Goal: Find contact information: Find contact information

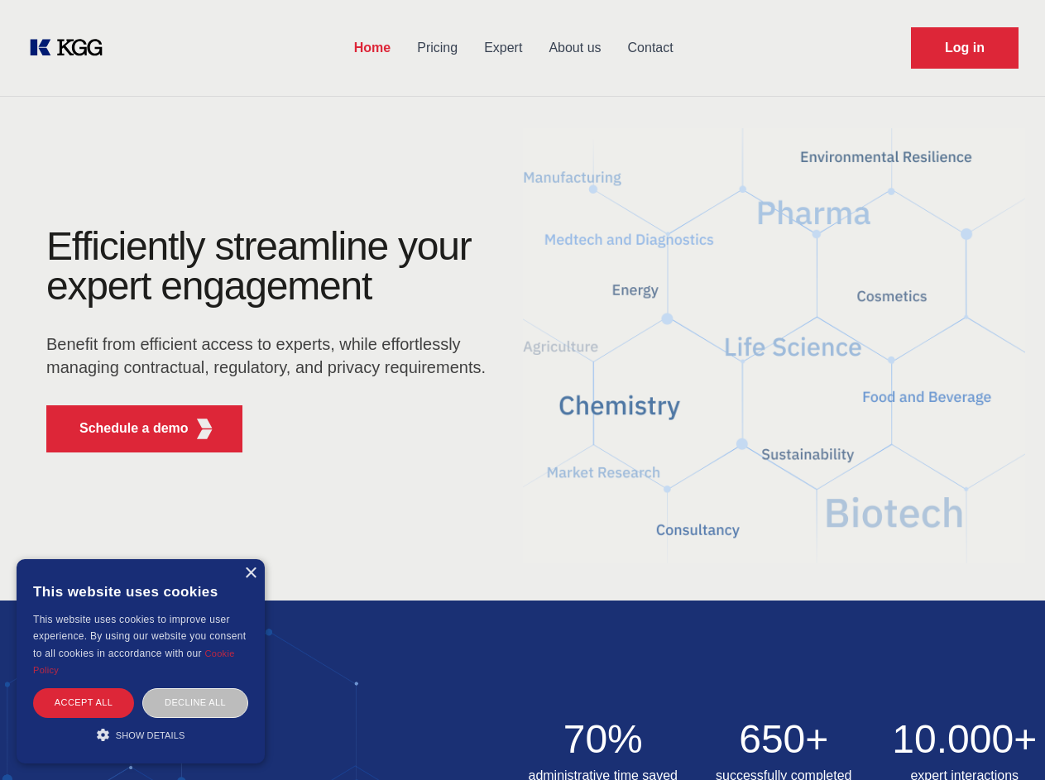
click at [522, 390] on div "Efficiently streamline your expert engagement Benefit from efficient access to …" at bounding box center [271, 346] width 503 height 239
click at [124, 428] on p "Schedule a demo" at bounding box center [133, 429] width 109 height 20
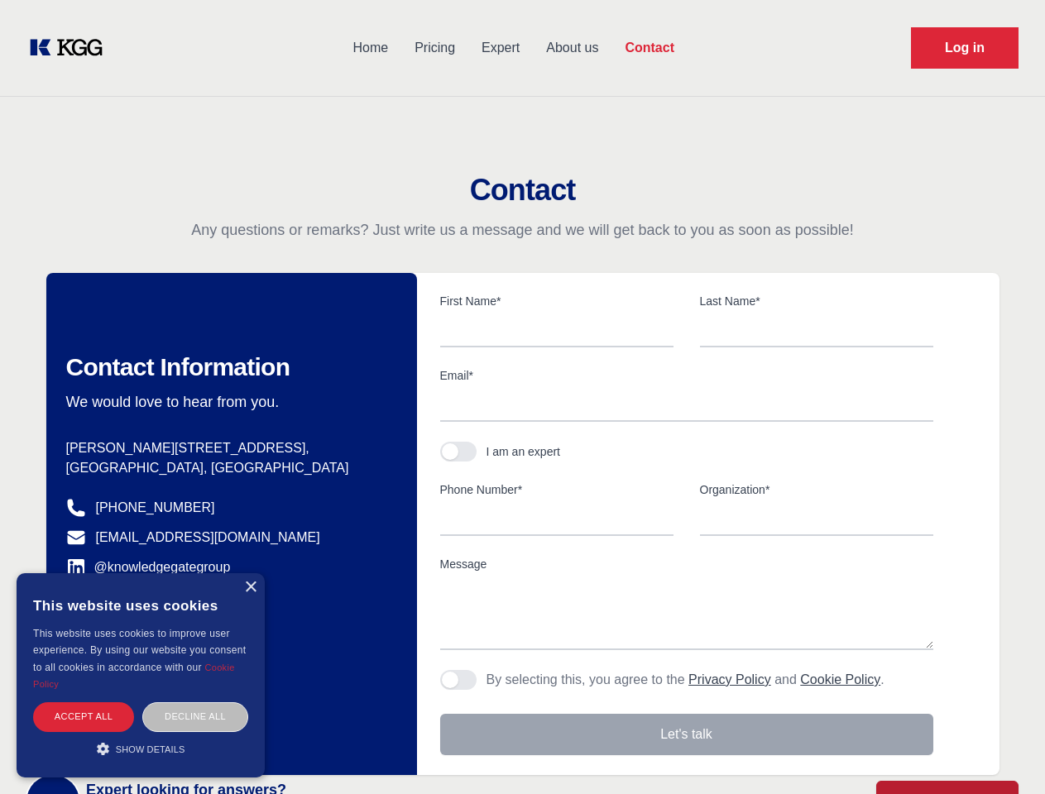
click at [250, 573] on div "× This website uses cookies This website uses cookies to improve user experienc…" at bounding box center [141, 675] width 248 height 204
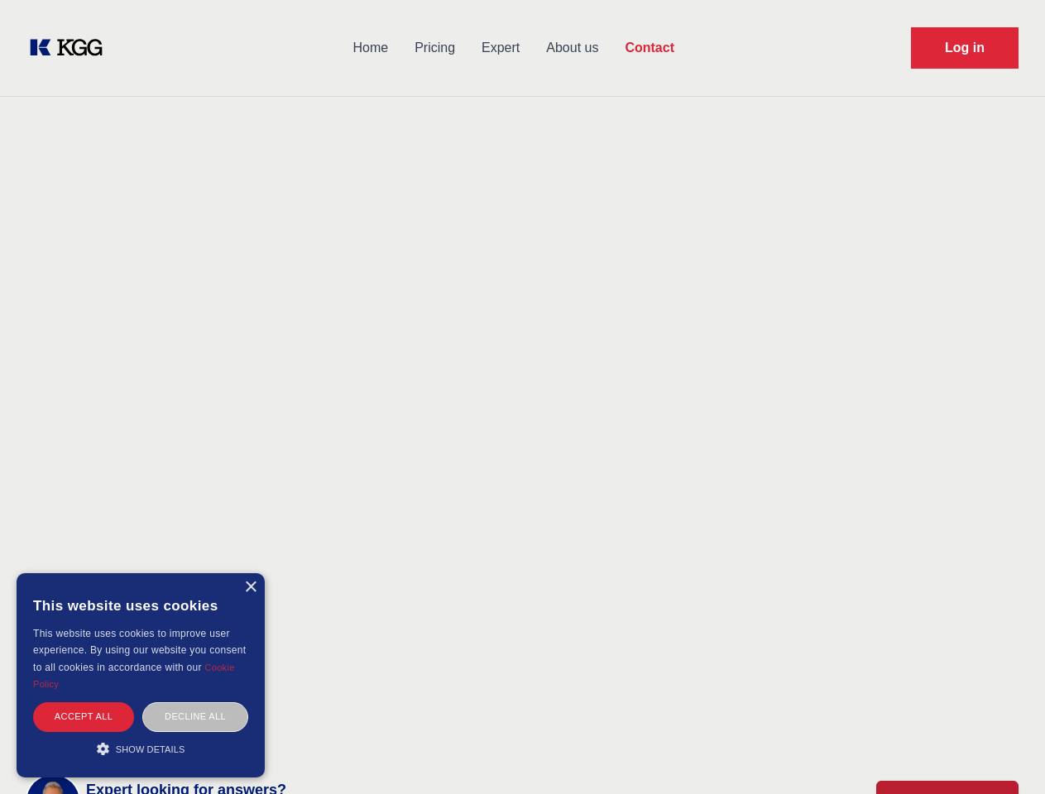
click at [84, 702] on div "Accept all" at bounding box center [83, 716] width 101 height 29
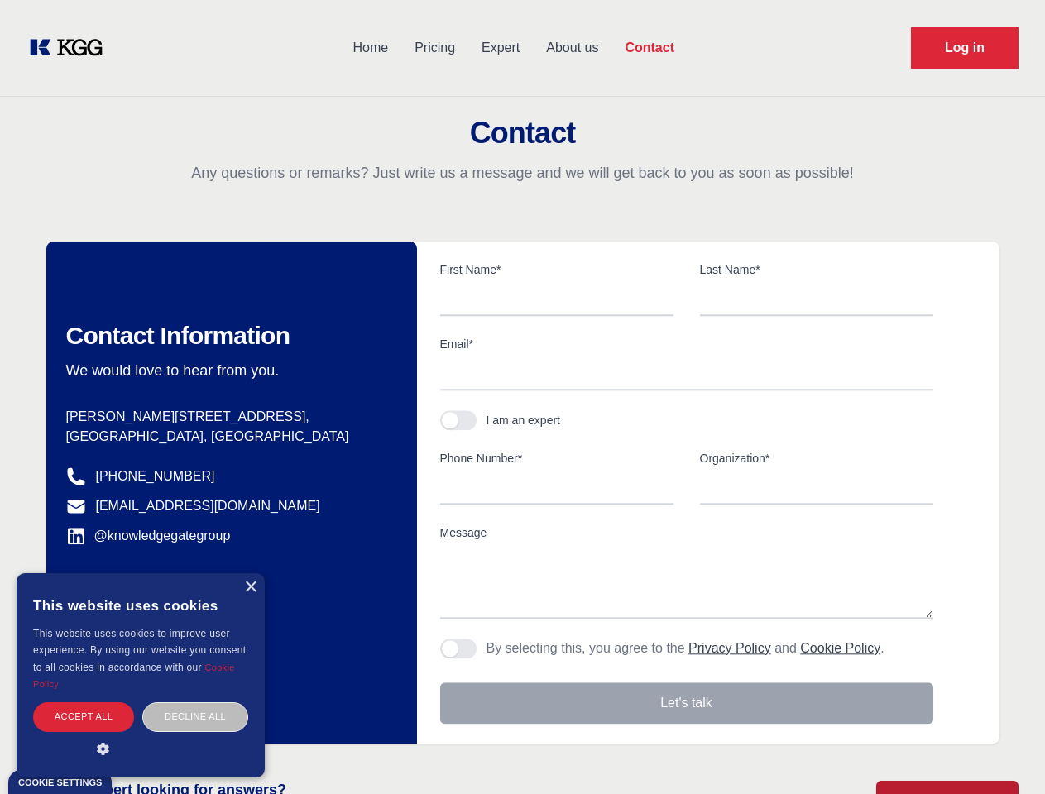
click at [195, 702] on div "Decline all" at bounding box center [195, 716] width 106 height 29
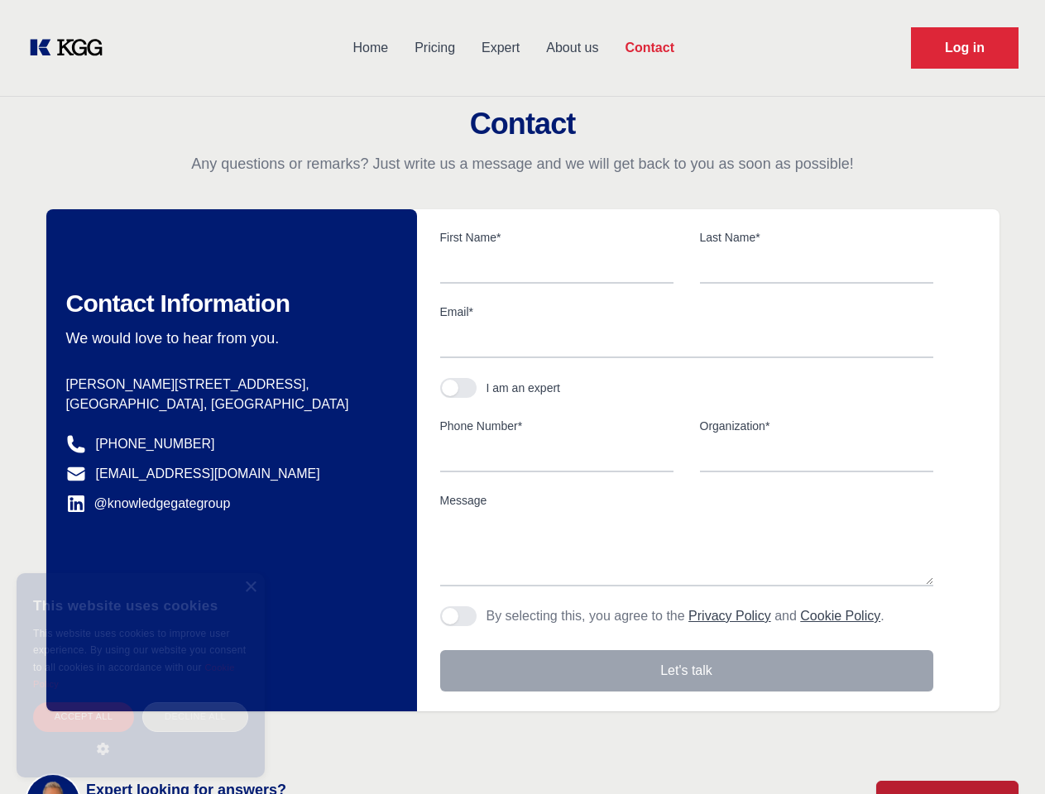
click at [141, 735] on main "Contact Any questions or remarks? Just write us a message and we will get back …" at bounding box center [522, 430] width 1045 height 861
